Goal: Communication & Community: Answer question/provide support

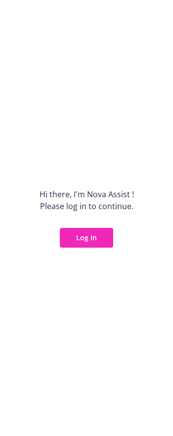
click at [83, 241] on button "Log in" at bounding box center [86, 238] width 53 height 20
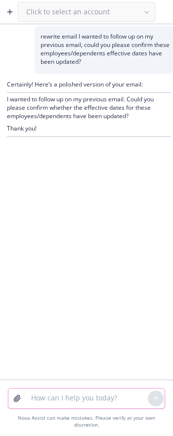
click at [64, 402] on textarea at bounding box center [86, 398] width 123 height 20
paste textarea "I received confirmation from VSP that the effective dates have ben updated. I a…"
type textarea "rewrite email I received confirmation from VSP that the effective dates have be…"
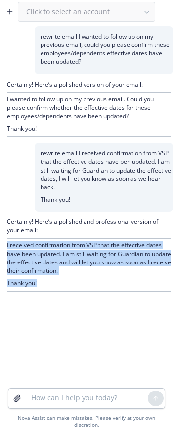
drag, startPoint x: 64, startPoint y: 284, endPoint x: 6, endPoint y: 246, distance: 68.8
click at [6, 246] on div "Certainly! Here’s a polished and professional version of your email: I received…" at bounding box center [86, 254] width 173 height 86
copy div "I received confirmation from VSP that the effective dates have been updated. I …"
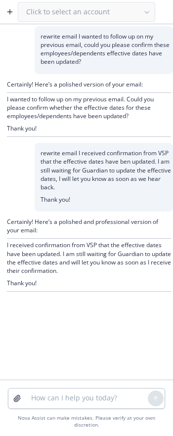
click at [11, 14] on icon "button" at bounding box center [10, 12] width 8 height 8
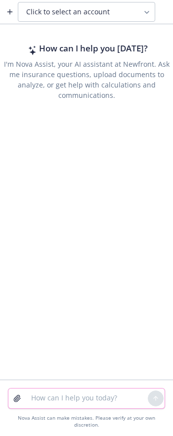
click at [79, 405] on textarea at bounding box center [86, 398] width 123 height 20
paste textarea "After reviewing the flyers, your breakdown between the two apps seem correct. I…"
type textarea "rewerite email After reviewing the flyers, your breakdown between the two apps …"
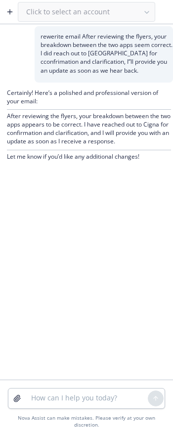
click at [130, 141] on p "After reviewing the flyers, your breakdown between the two apps appears to be c…" at bounding box center [89, 129] width 164 height 34
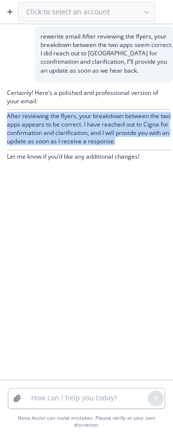
drag, startPoint x: 152, startPoint y: 141, endPoint x: -26, endPoint y: 115, distance: 179.7
click at [0, 115] on html "Click to select an account rewerite email After reviewing the flyers, your brea…" at bounding box center [86, 218] width 173 height 436
copy p "After reviewing the flyers, your breakdown between the two apps appears to be c…"
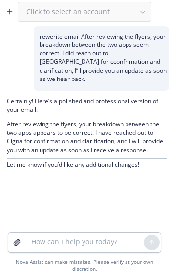
click at [3, 12] on button "button" at bounding box center [10, 12] width 16 height 16
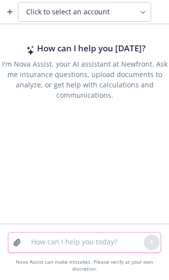
click at [69, 249] on textarea at bounding box center [84, 243] width 119 height 20
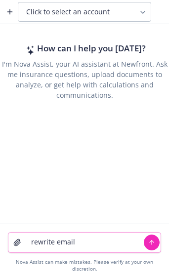
paste textarea "We are in the process of reviewing Dynatrons Contracts and EOC’s. Could you ple…"
type textarea "rewrite email We are in the process of reviewing Dynatrons Contracts and EOC’s.…"
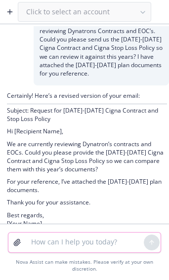
scroll to position [26, 0]
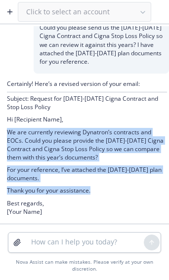
drag, startPoint x: 7, startPoint y: 131, endPoint x: 123, endPoint y: 188, distance: 128.8
click at [123, 188] on div "Certainly! Here’s a revised version of your email: Subject: Request for 2024-20…" at bounding box center [87, 149] width 160 height 138
click at [66, 181] on p "For your reference, I’ve attached the 2025-2026 plan documents." at bounding box center [87, 173] width 160 height 17
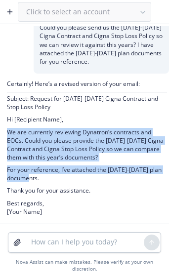
drag, startPoint x: 45, startPoint y: 177, endPoint x: 4, endPoint y: 135, distance: 58.7
click at [4, 135] on div "Certainly! Here’s a revised version of your email: Subject: Request for 2024-20…" at bounding box center [84, 149] width 169 height 150
copy div "We are currently reviewing Dynatron’s contracts and EOCs. Could you please prov…"
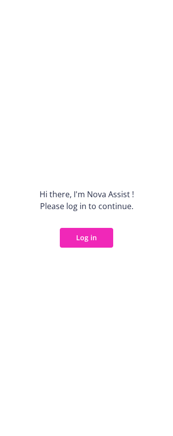
click at [86, 243] on button "Log in" at bounding box center [86, 238] width 53 height 20
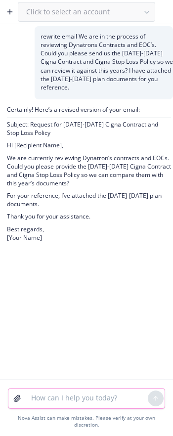
click at [74, 407] on textarea at bounding box center [86, 398] width 123 height 20
click at [13, 11] on icon "button" at bounding box center [10, 12] width 8 height 8
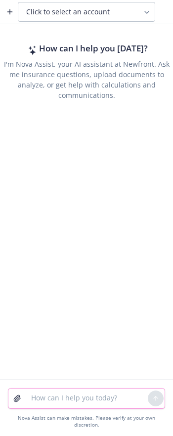
click at [78, 405] on textarea at bounding box center [86, 398] width 123 height 20
paste textarea "ow can I explain this to [PERSON_NAME]. Since [DATE] is the new hire effective …"
type textarea "rewrite email ow can I explain this to [PERSON_NAME]. Since [DATE] is the new h…"
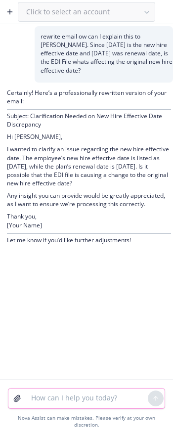
click at [70, 408] on textarea at bounding box center [86, 398] width 123 height 20
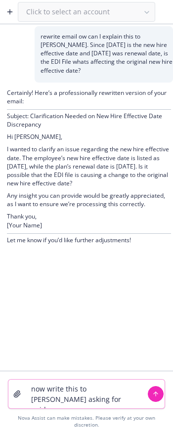
type textarea "now write this to [PERSON_NAME] asking for guidance"
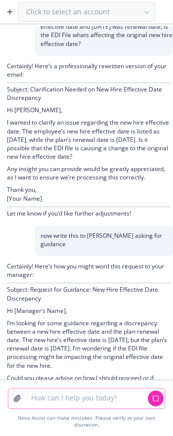
scroll to position [99, 0]
